Goal: Task Accomplishment & Management: Use online tool/utility

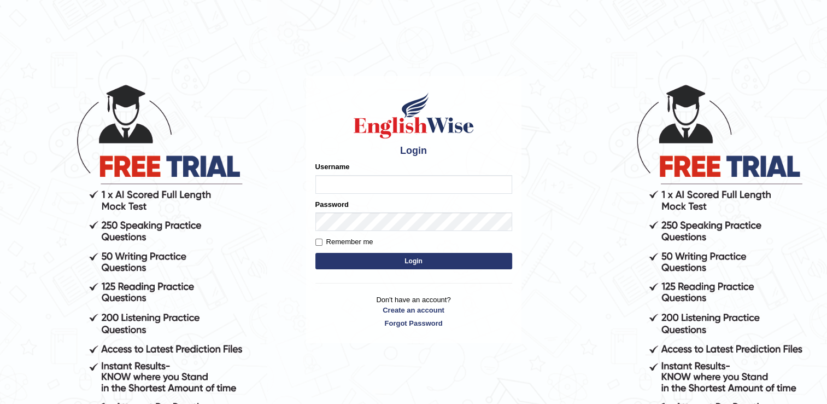
click at [364, 179] on input "Username" at bounding box center [413, 184] width 197 height 19
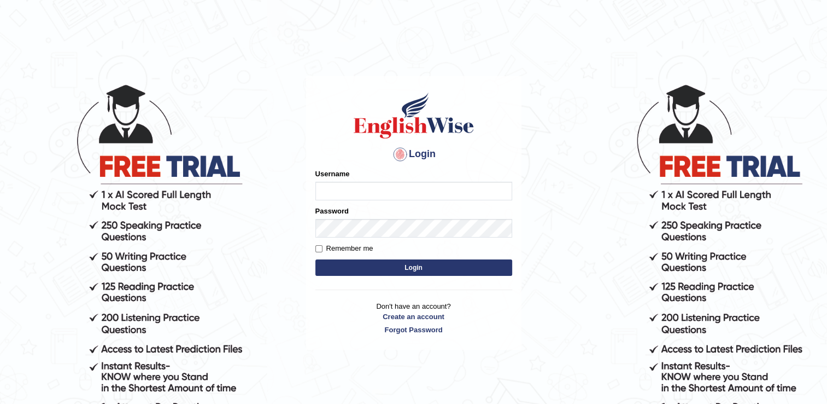
type input "kanz99"
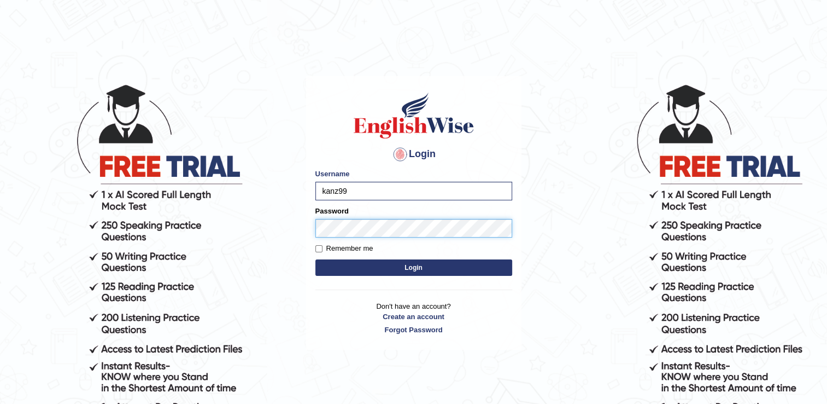
click at [315, 259] on button "Login" at bounding box center [413, 267] width 197 height 16
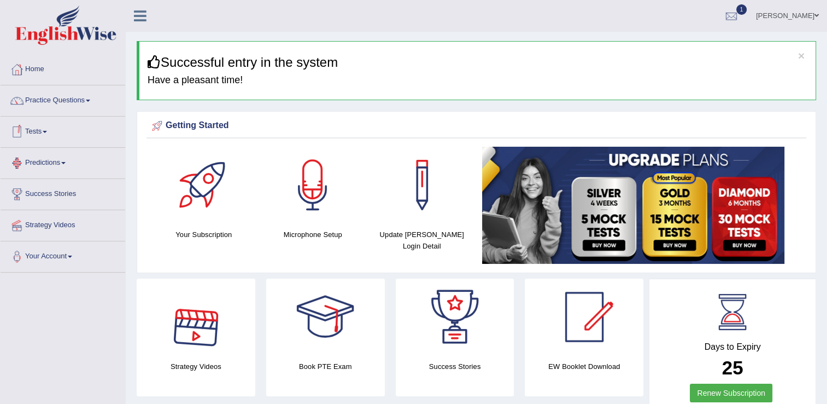
click at [39, 131] on link "Tests" at bounding box center [63, 129] width 125 height 27
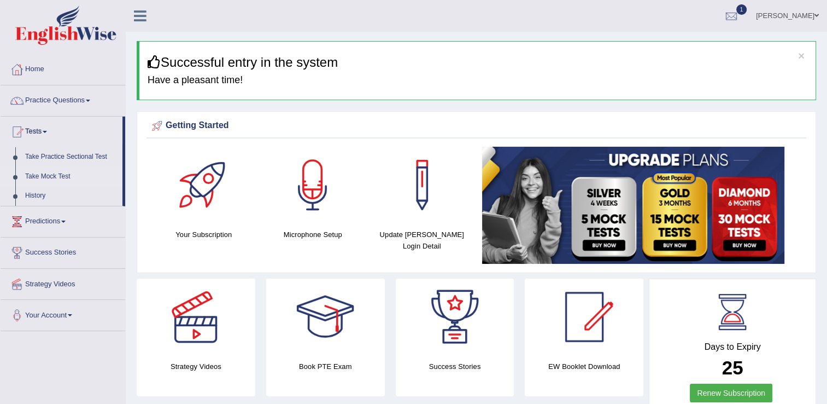
click at [40, 178] on link "Take Mock Test" at bounding box center [71, 177] width 102 height 20
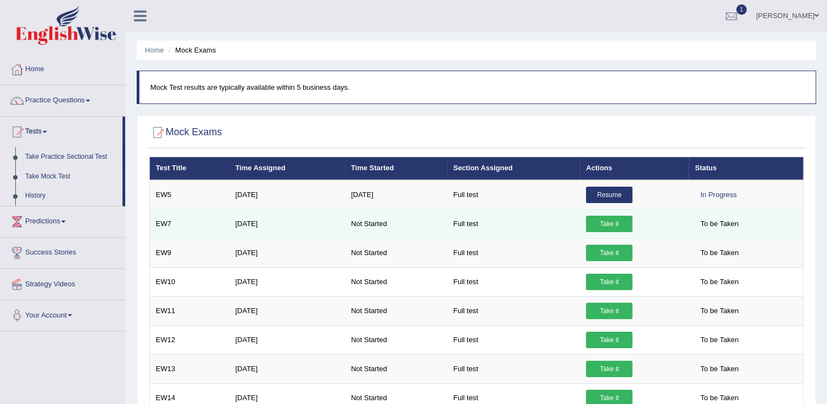
click at [599, 222] on link "Take it" at bounding box center [609, 223] width 46 height 16
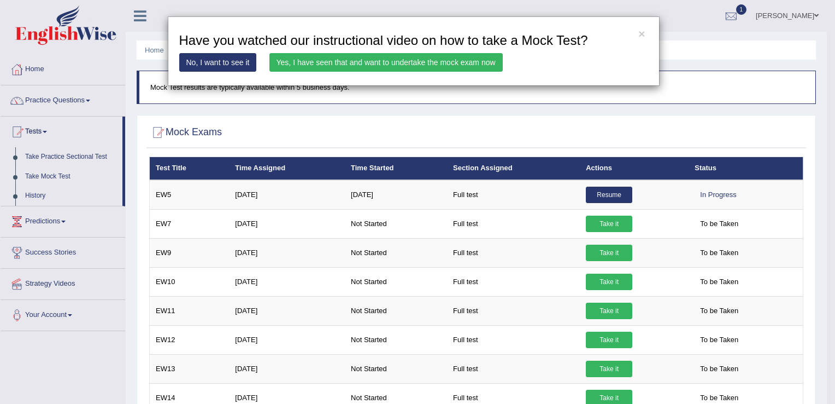
click at [306, 67] on link "Yes, I have seen that and want to undertake the mock exam now" at bounding box center [386, 62] width 233 height 19
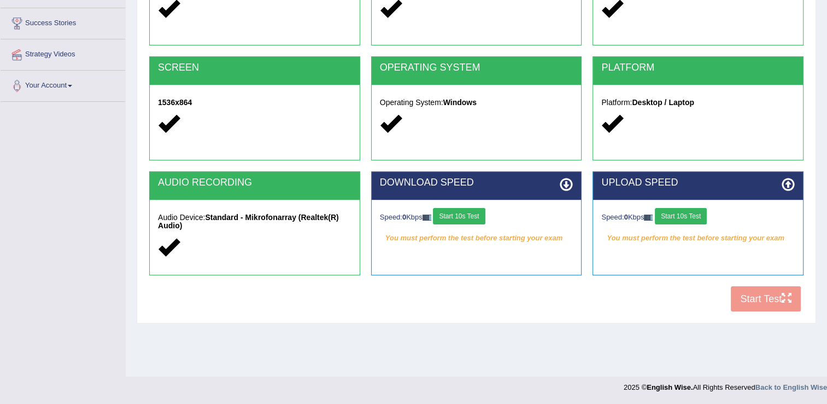
scroll to position [116, 0]
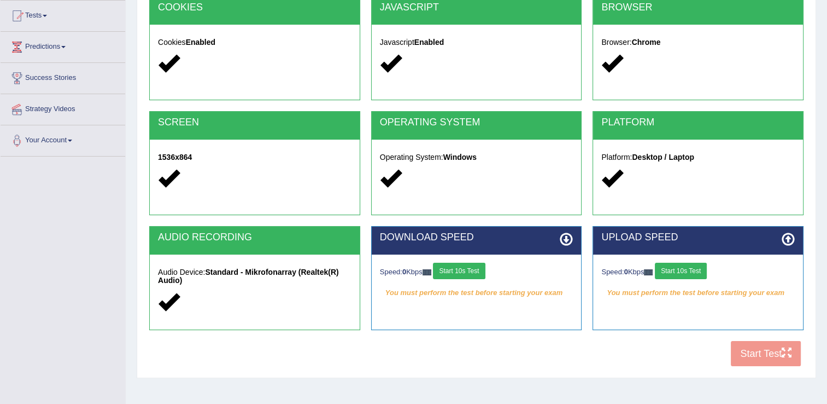
click at [451, 270] on button "Start 10s Test" at bounding box center [459, 270] width 52 height 16
click at [698, 270] on div "Speed: 0 Kbps Start 10s Test" at bounding box center [698, 271] width 194 height 19
click at [678, 270] on button "Start 10s Test" at bounding box center [681, 270] width 52 height 16
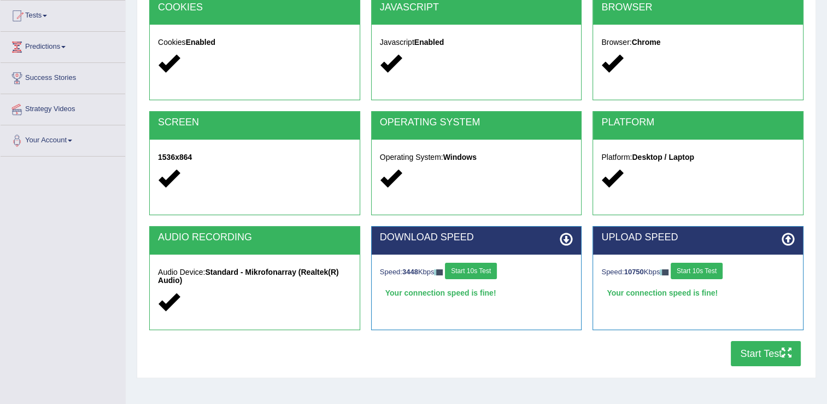
click at [765, 358] on button "Start Test" at bounding box center [766, 353] width 70 height 25
